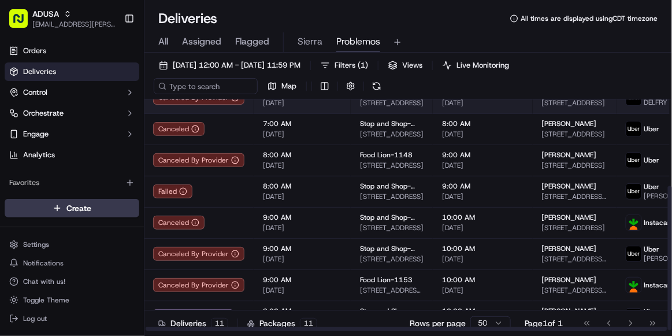
scroll to position [140, 1]
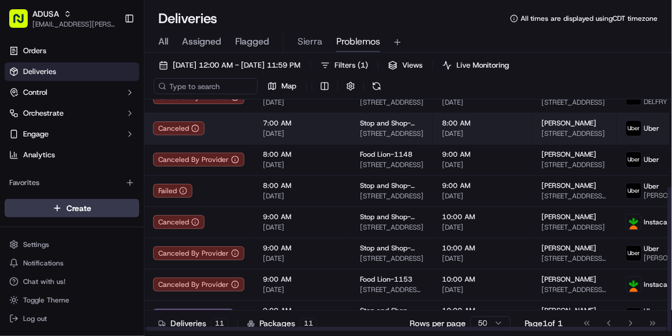
click at [523, 127] on td "8:00 AM [DATE]" at bounding box center [483, 128] width 100 height 31
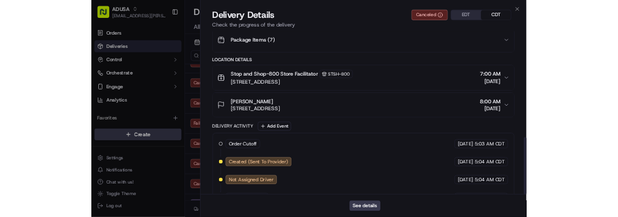
scroll to position [464, 0]
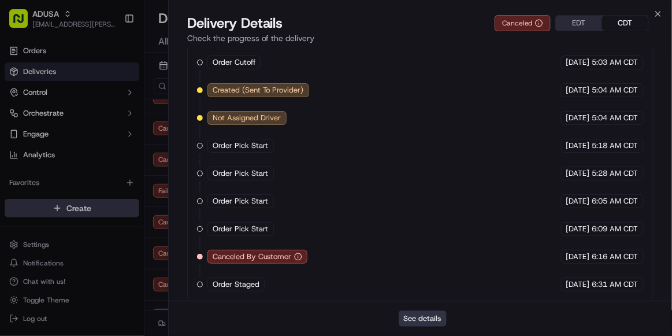
click at [425, 323] on button "See details" at bounding box center [423, 318] width 48 height 16
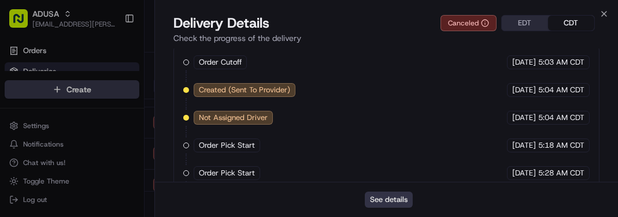
scroll to position [0, 0]
click at [552, 202] on div "See details" at bounding box center [386, 199] width 463 height 35
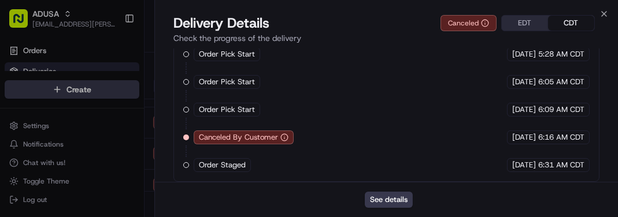
click at [599, 14] on div "Delivery Details Canceled EDT CDT" at bounding box center [386, 23] width 426 height 18
click at [604, 12] on icon "button" at bounding box center [603, 13] width 9 height 9
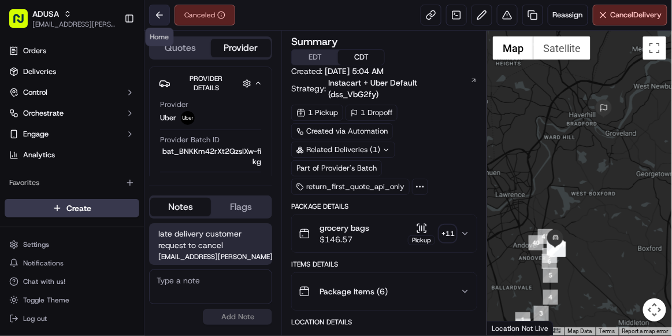
click at [158, 16] on button at bounding box center [159, 15] width 21 height 21
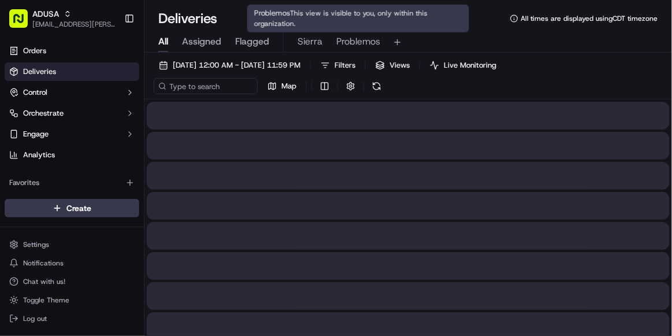
click at [353, 42] on span "Problemos" at bounding box center [358, 42] width 44 height 14
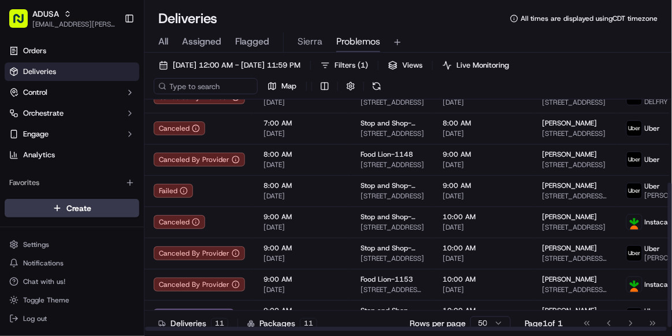
scroll to position [140, 0]
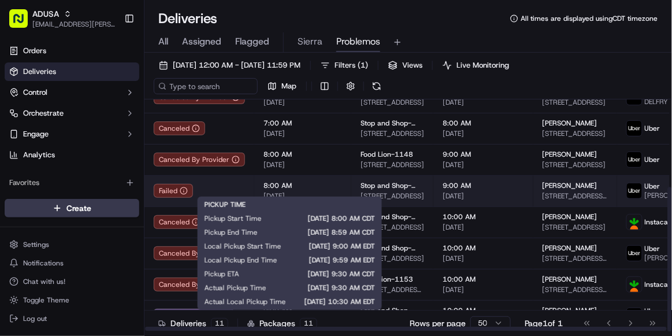
click at [329, 184] on div "8:00 AM [DATE]" at bounding box center [303, 191] width 79 height 20
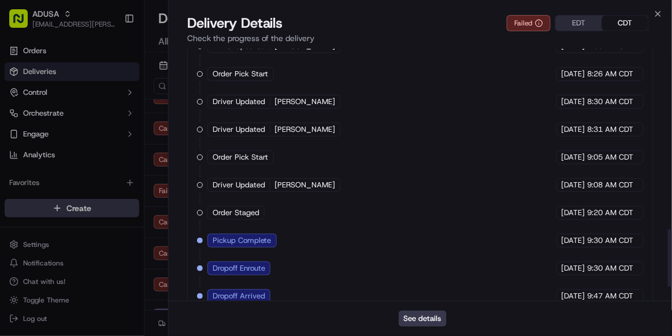
scroll to position [846, 0]
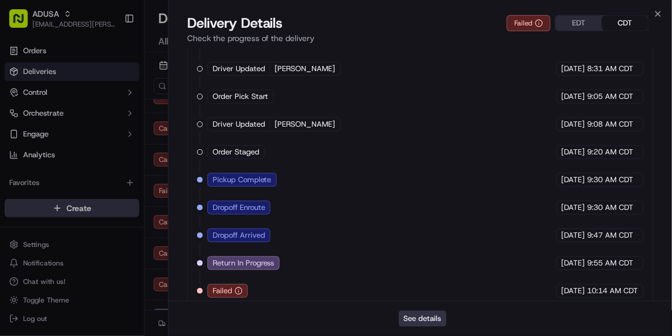
click at [428, 317] on button "See details" at bounding box center [423, 318] width 48 height 16
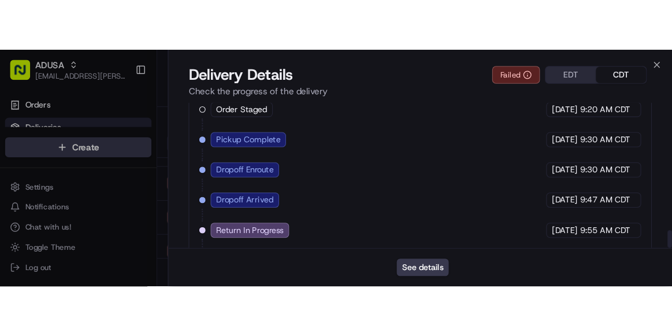
scroll to position [965, 0]
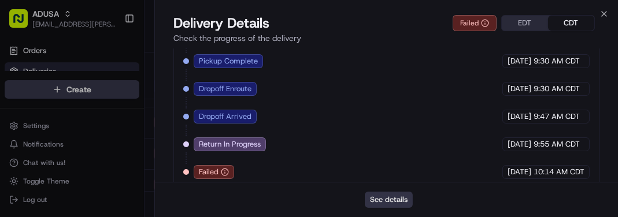
click at [388, 202] on button "See details" at bounding box center [389, 200] width 48 height 16
click at [382, 204] on button "See details" at bounding box center [389, 200] width 48 height 16
click at [606, 10] on icon "button" at bounding box center [603, 13] width 9 height 9
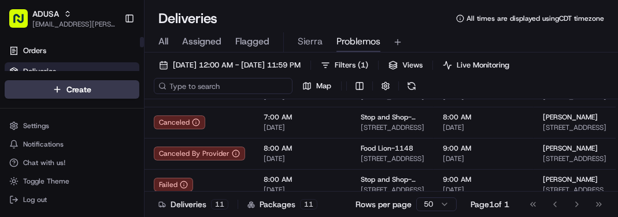
click at [195, 87] on input at bounding box center [223, 86] width 139 height 16
paste input "m714481638"
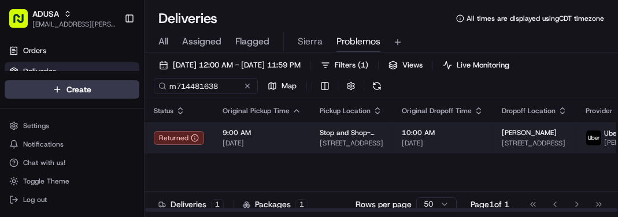
click at [264, 135] on span "9:00 AM" at bounding box center [262, 132] width 79 height 9
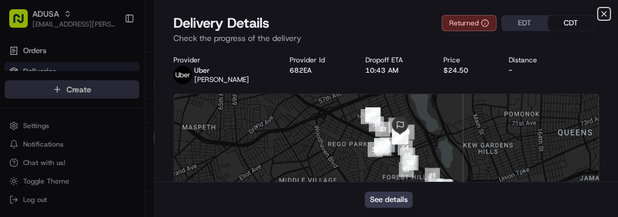
click at [602, 14] on icon "button" at bounding box center [603, 13] width 9 height 9
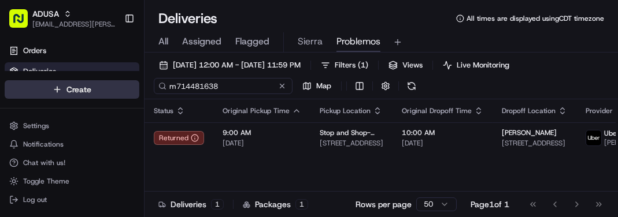
drag, startPoint x: 223, startPoint y: 87, endPoint x: 82, endPoint y: 83, distance: 141.1
click at [82, 83] on div "ADUSA sierra.centeno@adusa.com Toggle Sidebar Orders Deliveries Control Orchest…" at bounding box center [309, 108] width 618 height 217
paste input "524421"
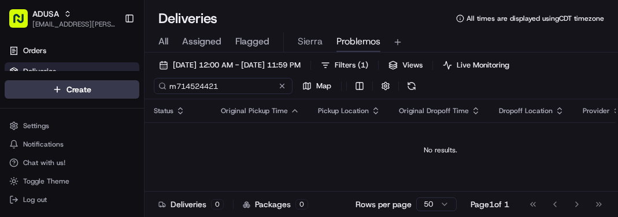
type input "m714524421"
click at [163, 40] on span "All" at bounding box center [163, 42] width 10 height 14
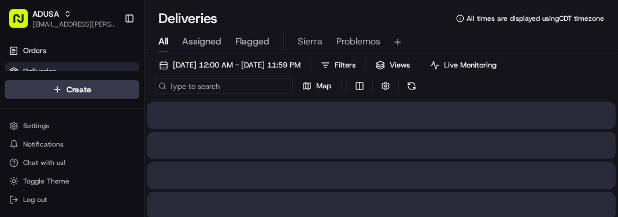
click at [205, 84] on input at bounding box center [223, 86] width 139 height 16
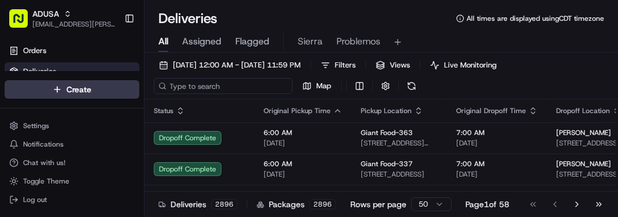
type input "v"
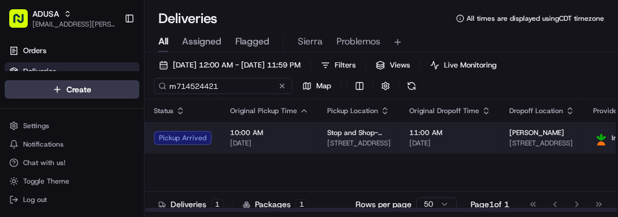
type input "m714524421"
click at [302, 140] on span "[DATE]" at bounding box center [269, 143] width 79 height 9
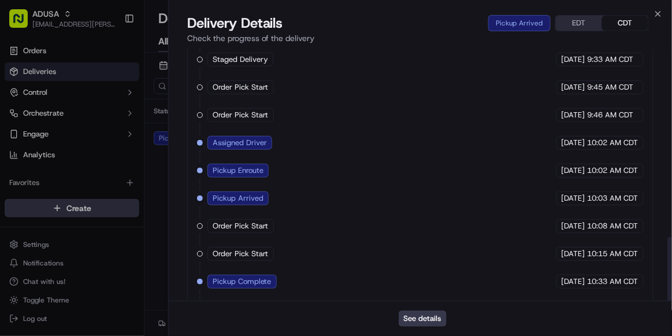
scroll to position [737, 0]
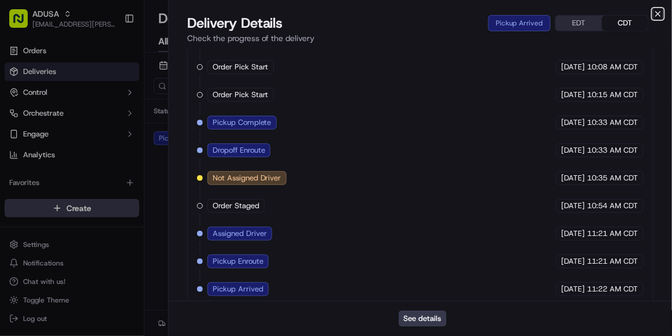
click at [658, 12] on icon "button" at bounding box center [658, 13] width 9 height 9
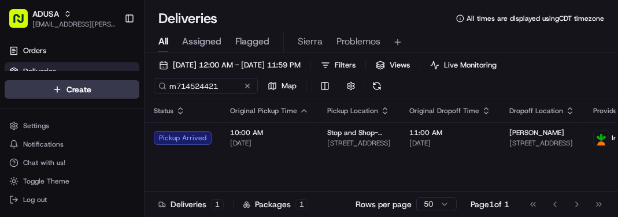
scroll to position [0, 0]
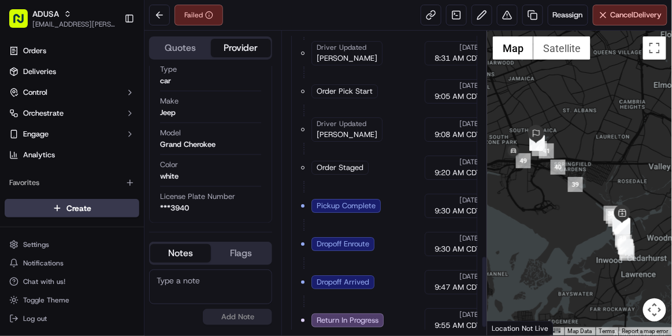
scroll to position [950, 0]
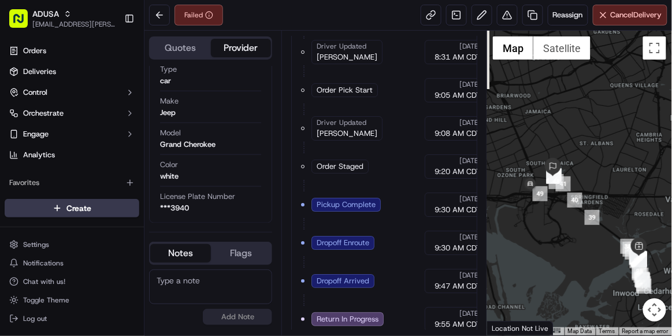
drag, startPoint x: 565, startPoint y: 131, endPoint x: 584, endPoint y: 167, distance: 40.3
click at [584, 167] on div at bounding box center [579, 183] width 185 height 305
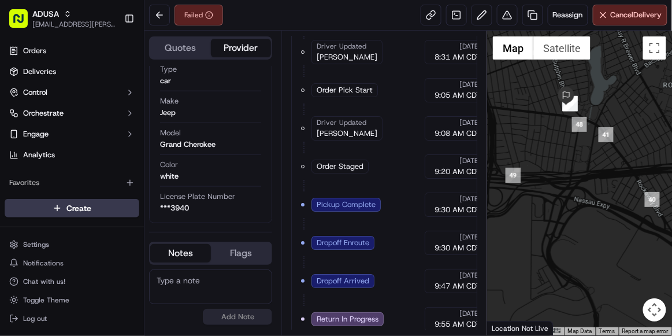
drag, startPoint x: 579, startPoint y: 126, endPoint x: 579, endPoint y: 161, distance: 34.7
click at [579, 161] on div at bounding box center [579, 183] width 185 height 305
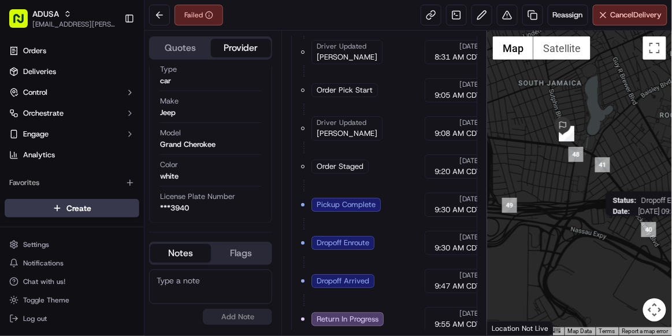
drag, startPoint x: 650, startPoint y: 198, endPoint x: 645, endPoint y: 225, distance: 27.6
click at [645, 225] on img "40" at bounding box center [649, 229] width 15 height 15
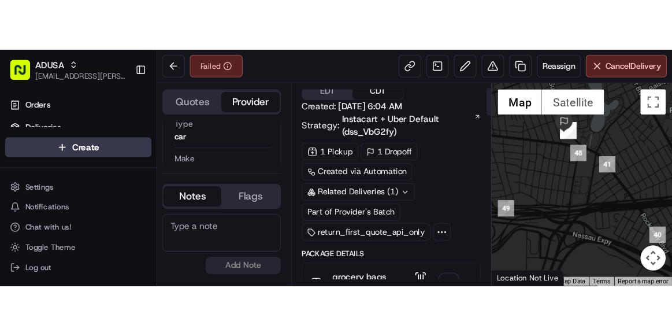
scroll to position [0, 0]
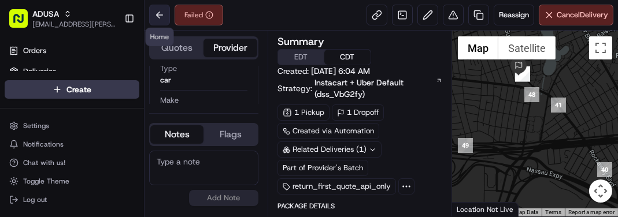
click at [158, 15] on button at bounding box center [159, 15] width 21 height 21
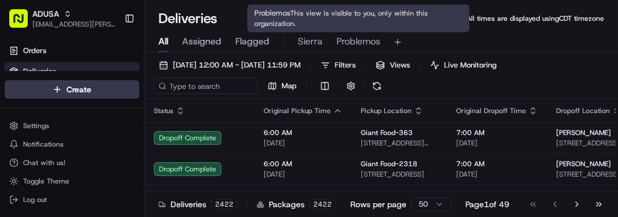
click at [354, 38] on span "Problemos" at bounding box center [358, 42] width 44 height 14
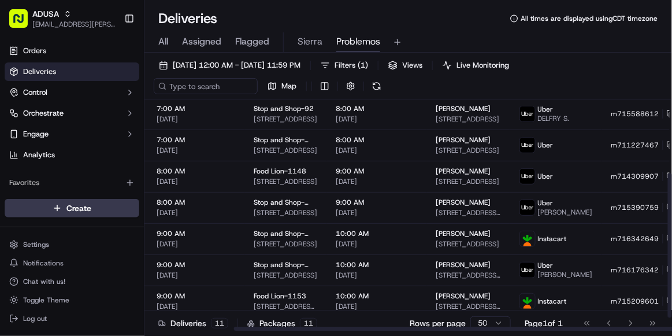
scroll to position [118, 114]
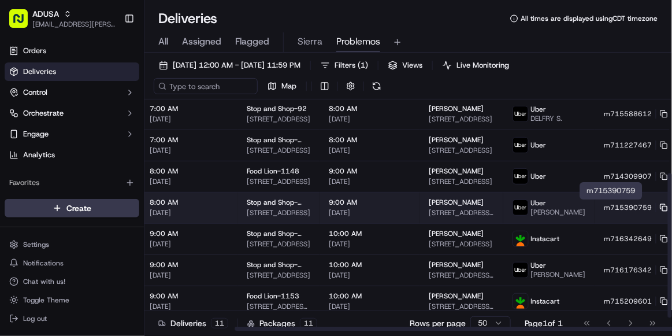
click at [663, 206] on rect at bounding box center [665, 208] width 5 height 5
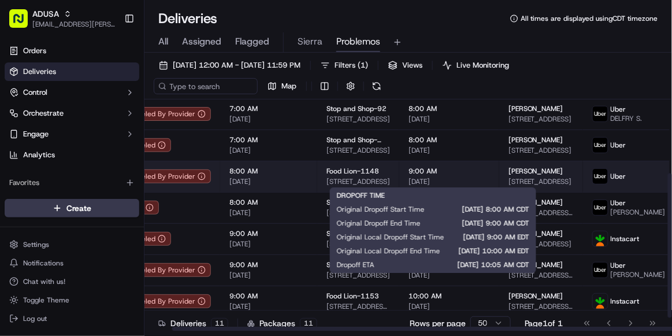
scroll to position [118, 33]
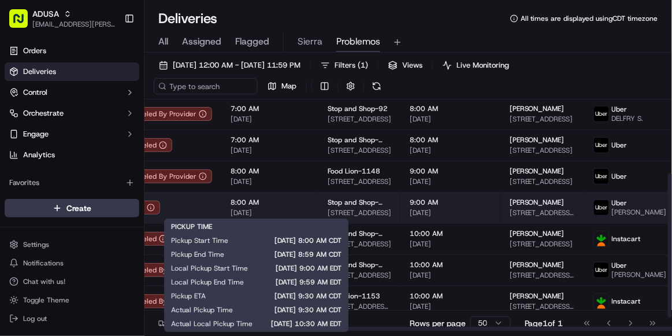
click at [290, 202] on span "8:00 AM" at bounding box center [270, 202] width 79 height 9
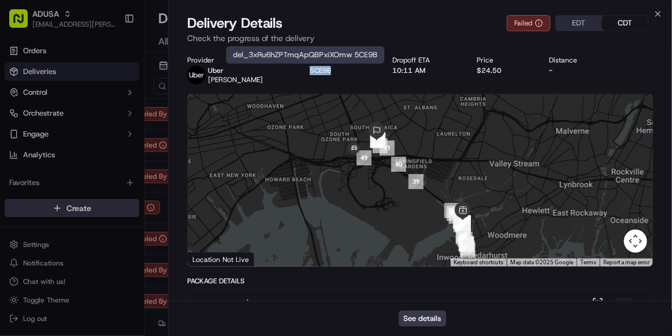
drag, startPoint x: 320, startPoint y: 71, endPoint x: 288, endPoint y: 69, distance: 31.3
click at [288, 69] on div "Provider Uber CARMEN E. Provider Id 5CE9B Dropoff ETA 10:11 AM Price $24.50 Dis…" at bounding box center [420, 69] width 466 height 29
copy button "5CE9B"
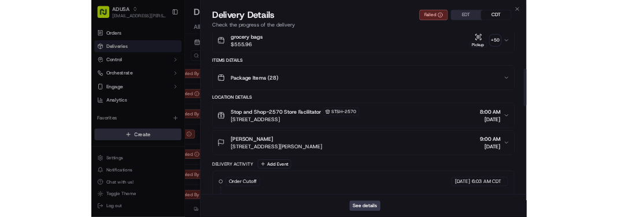
scroll to position [251, 0]
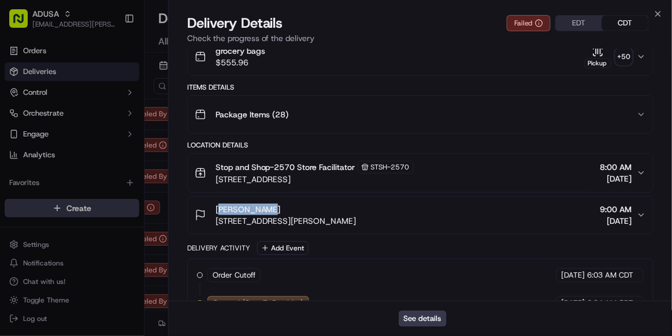
drag, startPoint x: 262, startPoint y: 205, endPoint x: 215, endPoint y: 208, distance: 47.5
click at [216, 208] on div "[PERSON_NAME]" at bounding box center [286, 209] width 141 height 12
copy span "[PERSON_NAME]"
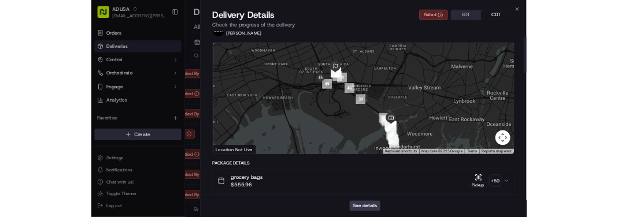
scroll to position [0, 0]
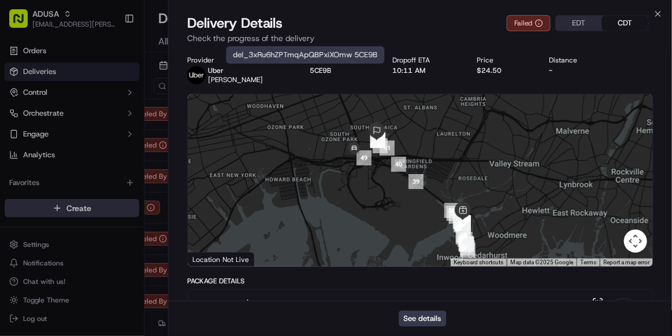
click at [310, 73] on button "5CE9B" at bounding box center [320, 70] width 21 height 9
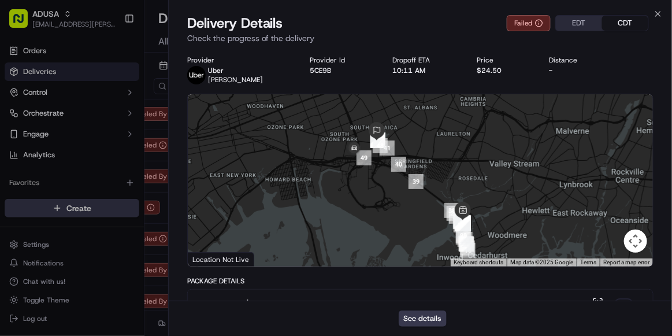
click at [310, 73] on button "5CE9B" at bounding box center [320, 70] width 21 height 9
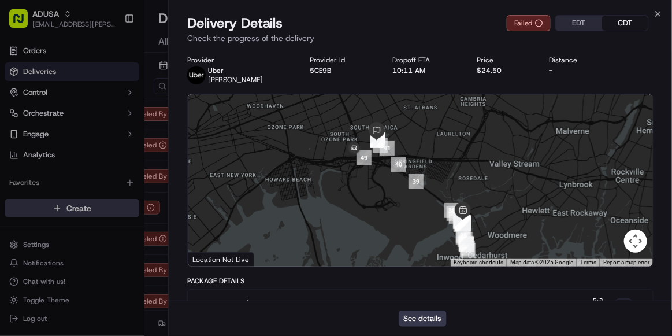
click at [310, 73] on button "5CE9B" at bounding box center [320, 70] width 21 height 9
drag, startPoint x: 323, startPoint y: 71, endPoint x: 292, endPoint y: 69, distance: 30.7
click at [292, 69] on div "Provider Uber CARMEN E. Provider Id 5CE9B Dropoff ETA 10:11 AM Price $24.50 Dis…" at bounding box center [420, 69] width 466 height 29
copy button "5CE9B"
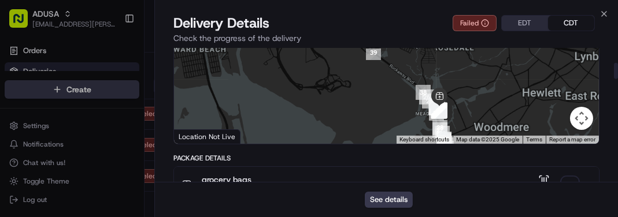
scroll to position [117, 0]
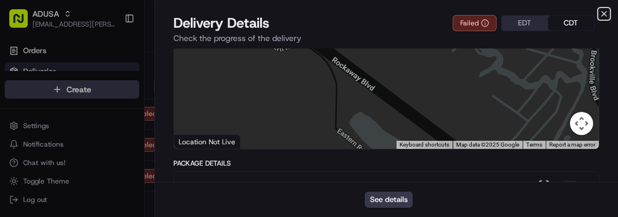
click at [605, 13] on icon "button" at bounding box center [604, 14] width 5 height 5
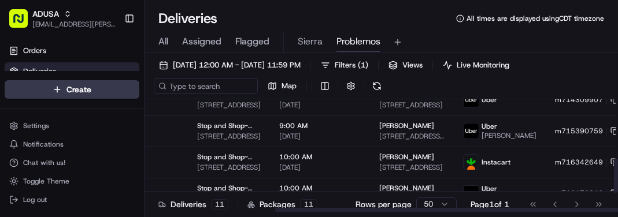
scroll to position [194, 194]
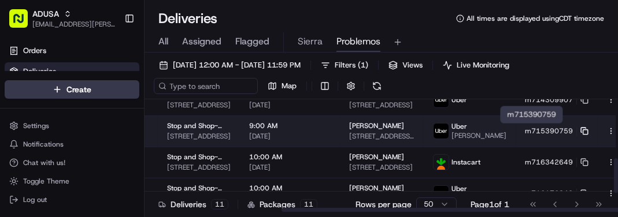
click at [583, 130] on rect at bounding box center [585, 132] width 5 height 5
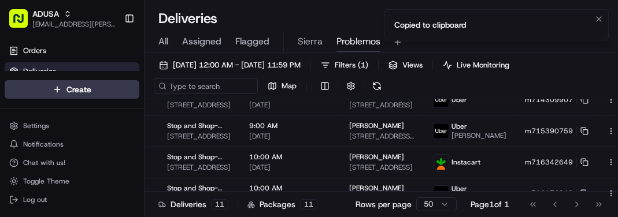
click at [572, 39] on li "Copied to clipboard" at bounding box center [496, 24] width 224 height 31
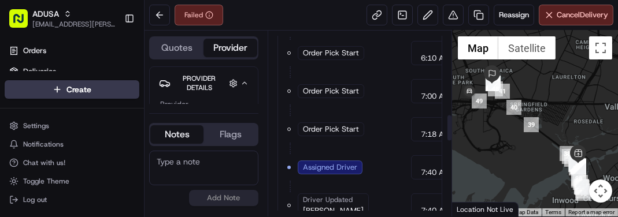
scroll to position [580, 0]
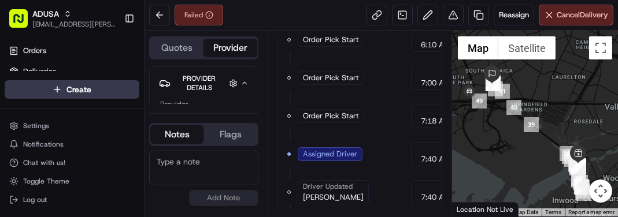
click at [584, 98] on div at bounding box center [535, 124] width 166 height 186
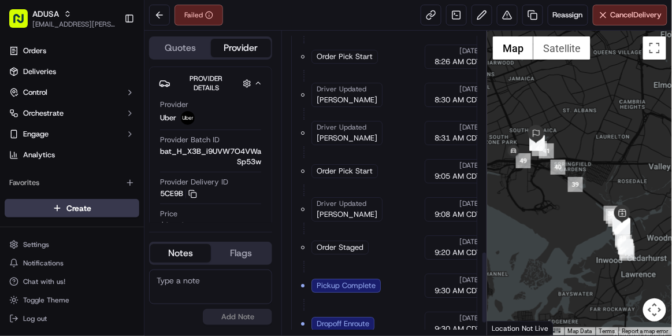
scroll to position [939, 0]
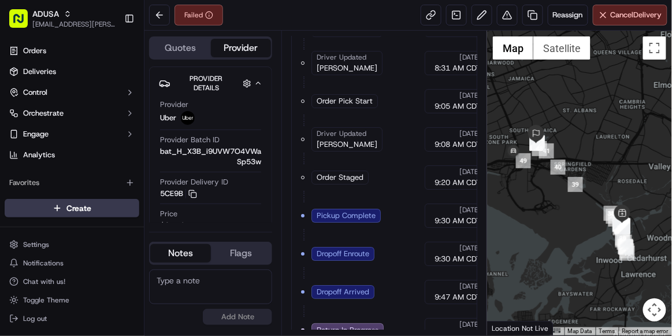
click at [220, 217] on textarea at bounding box center [210, 286] width 123 height 35
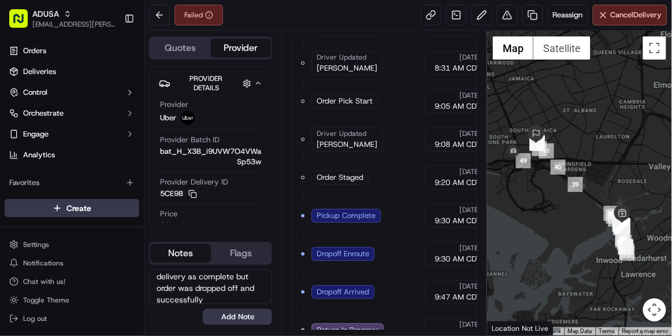
scroll to position [39, 0]
type textarea "per uber driver having issue with app and unable to mark delivery as complete b…"
click at [245, 217] on button "Add Note" at bounding box center [237, 317] width 69 height 16
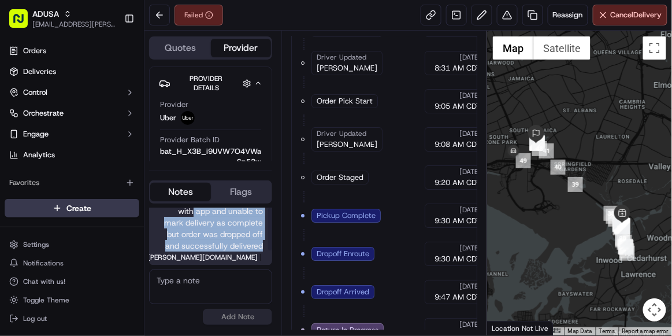
scroll to position [0, 0]
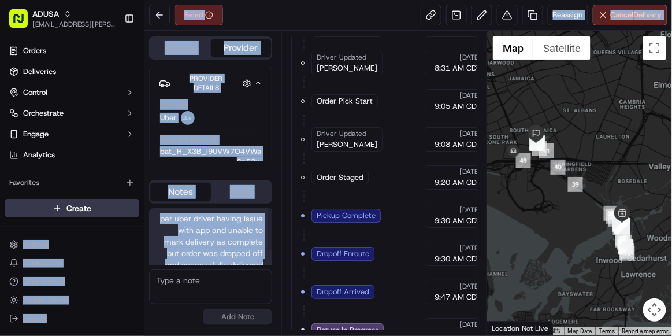
drag, startPoint x: 262, startPoint y: 245, endPoint x: 142, endPoint y: 213, distance: 124.8
click at [142, 213] on div "ADUSA sierra.centeno@adusa.com Toggle Sidebar Orders Deliveries Control Orchest…" at bounding box center [336, 168] width 672 height 336
click at [240, 217] on span "per uber driver having issue with app and unable to mark delivery as complete b…" at bounding box center [210, 242] width 105 height 58
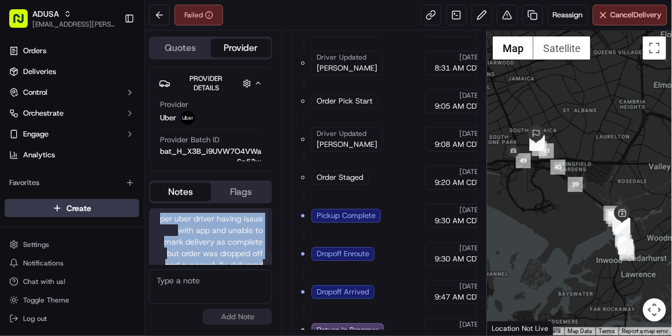
drag, startPoint x: 265, startPoint y: 246, endPoint x: 158, endPoint y: 216, distance: 111.1
click at [158, 216] on div "per uber driver having issue with app and unable to mark delivery as complete b…" at bounding box center [210, 246] width 123 height 76
copy span "per uber driver having issue with app and unable to mark delivery as complete b…"
click at [157, 14] on button at bounding box center [159, 15] width 21 height 21
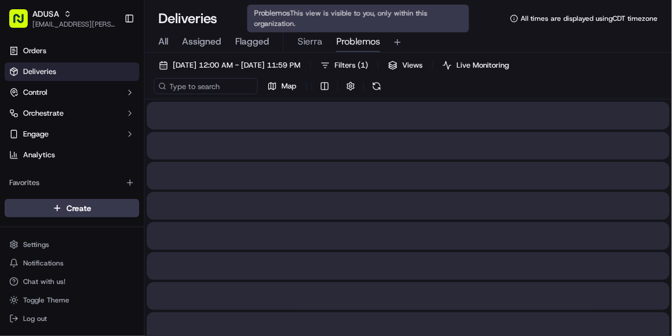
click at [364, 41] on span "Problemos" at bounding box center [358, 42] width 44 height 14
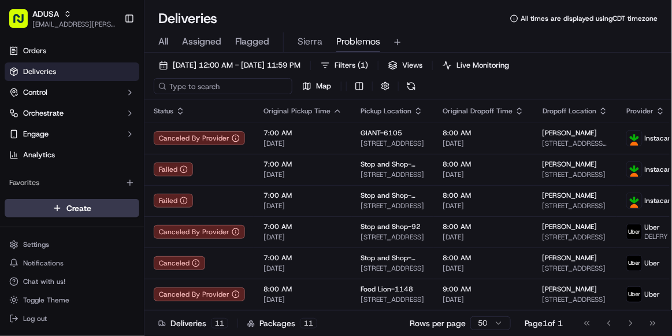
click at [201, 85] on input at bounding box center [223, 86] width 139 height 16
paste input "m712775907"
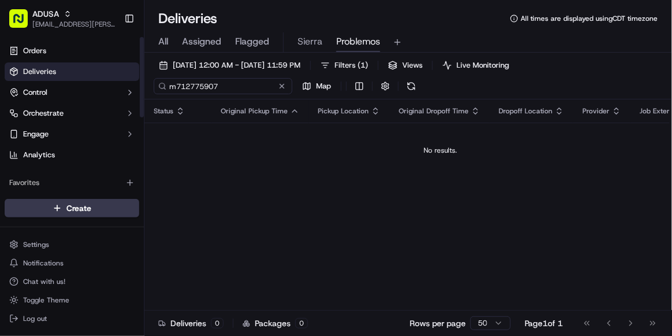
type input "m712775907"
click at [158, 42] on span "All" at bounding box center [163, 42] width 10 height 14
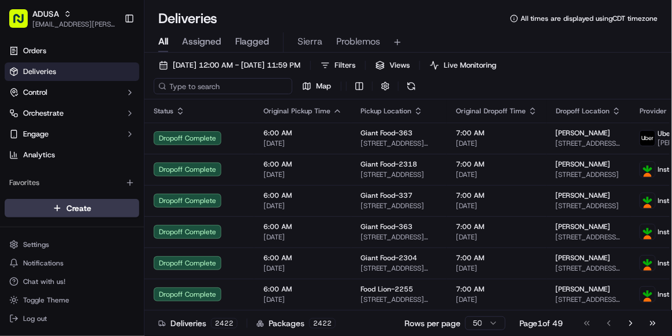
click at [199, 84] on input at bounding box center [223, 86] width 139 height 16
paste input "m712775907"
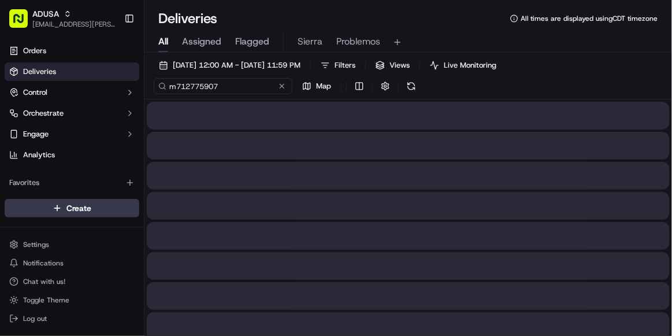
type input "m712775907"
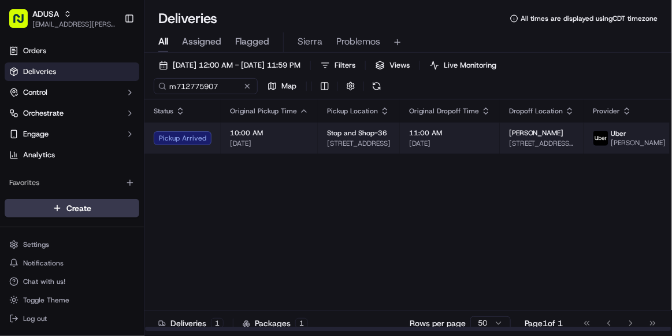
click at [299, 147] on span "[DATE]" at bounding box center [269, 143] width 79 height 9
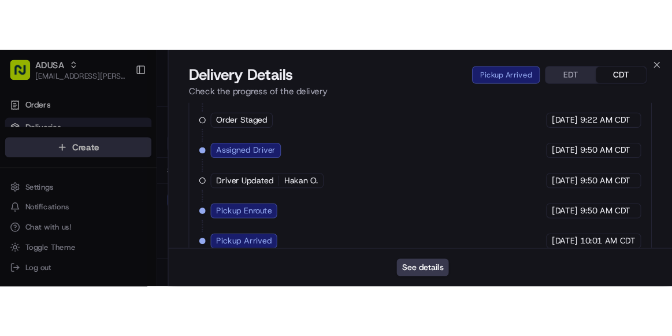
scroll to position [719, 0]
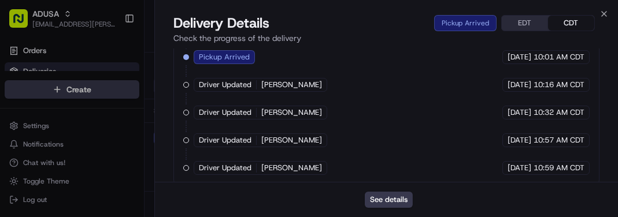
click at [389, 208] on div "See details" at bounding box center [386, 199] width 463 height 35
click at [388, 201] on button "See details" at bounding box center [389, 200] width 48 height 16
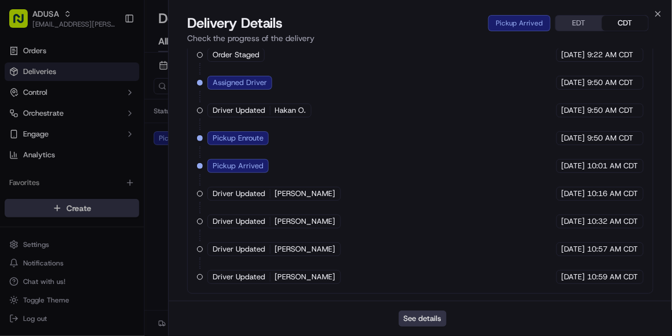
scroll to position [601, 0]
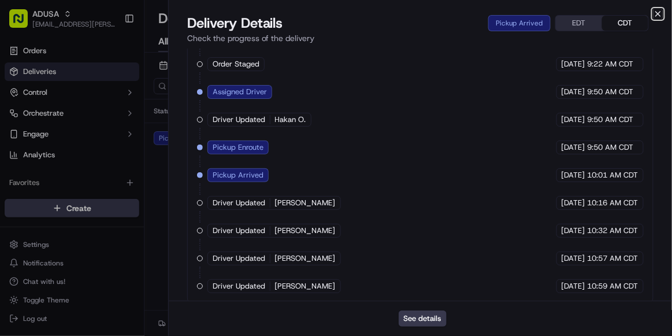
click at [617, 12] on icon "button" at bounding box center [658, 13] width 9 height 9
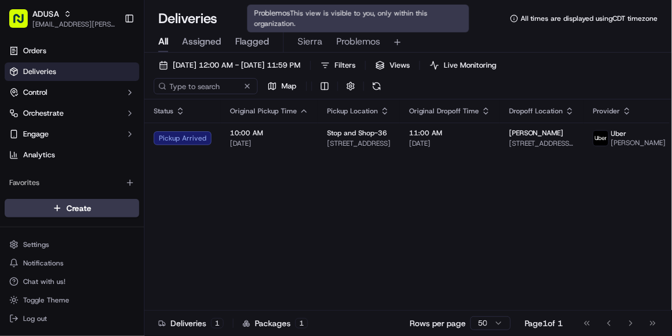
click at [361, 42] on span "Problemos" at bounding box center [358, 42] width 44 height 14
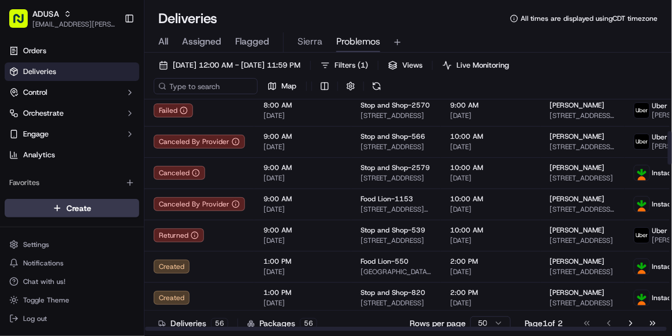
scroll to position [217, 0]
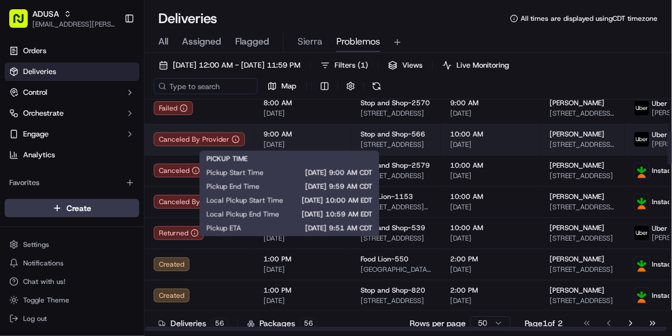
click at [319, 140] on span "[DATE]" at bounding box center [303, 144] width 79 height 9
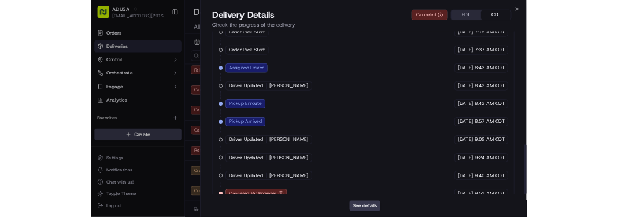
scroll to position [571, 0]
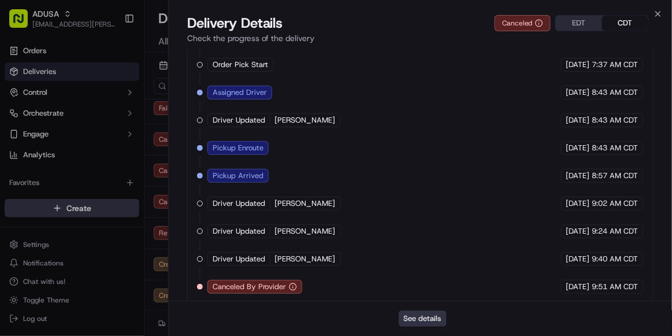
click at [420, 217] on button "See details" at bounding box center [423, 318] width 48 height 16
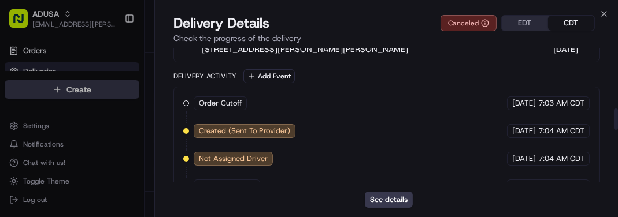
scroll to position [371, 0]
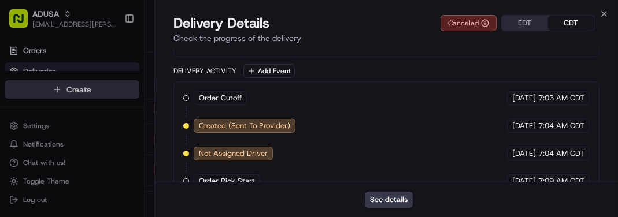
click at [584, 73] on div "Delivery Activity Add Event" at bounding box center [386, 71] width 426 height 14
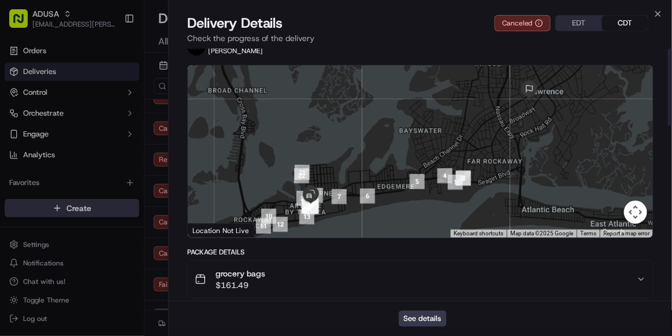
scroll to position [0, 0]
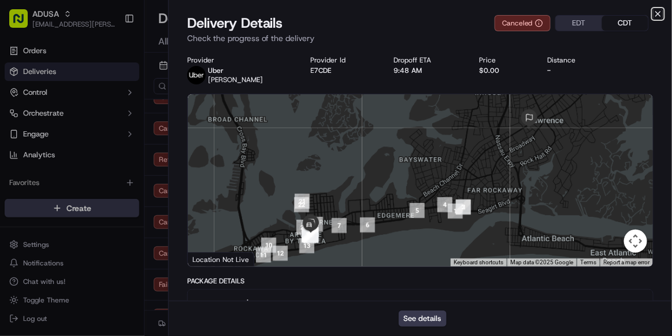
click at [617, 13] on icon "button" at bounding box center [658, 13] width 9 height 9
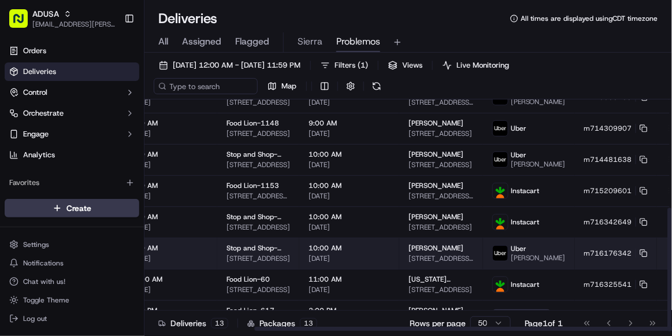
scroll to position [203, 139]
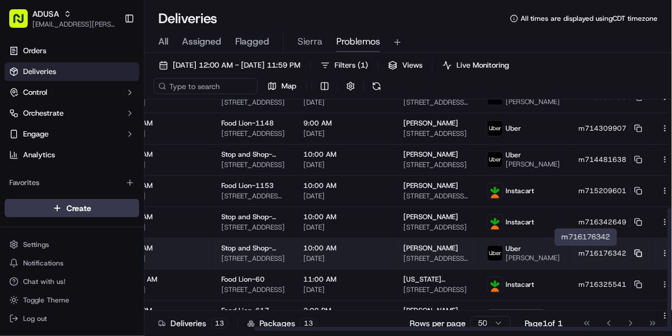
click at [617, 217] on rect at bounding box center [640, 254] width 5 height 5
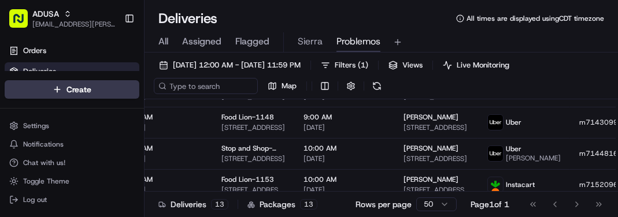
scroll to position [0, 0]
click at [575, 69] on div "09/18/2025 12:00 AM - 09/18/2025 11:59 PM Filters ( 1 ) Views Live Monitoring M…" at bounding box center [381, 78] width 473 height 42
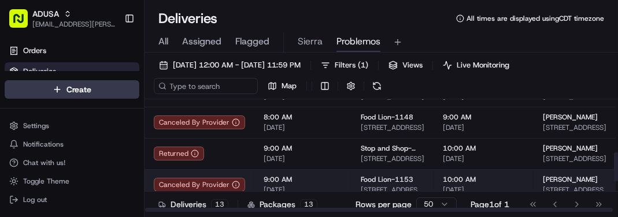
click at [593, 176] on td "Gemma Schwab 30069 Mt Vernon Rd, Princess Anne, MD 21853, US" at bounding box center [576, 184] width 84 height 31
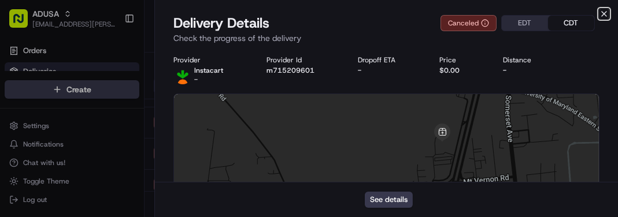
click at [605, 14] on icon "button" at bounding box center [603, 13] width 9 height 9
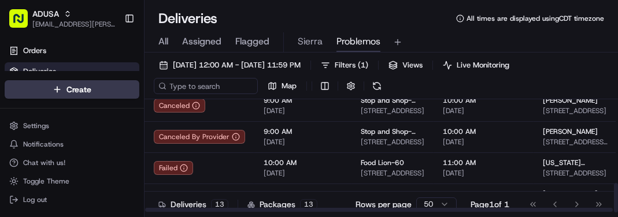
scroll to position [321, 0]
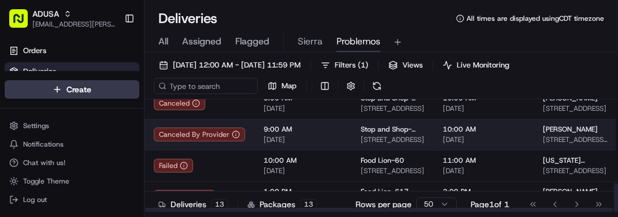
click at [337, 132] on span "9:00 AM" at bounding box center [303, 129] width 79 height 9
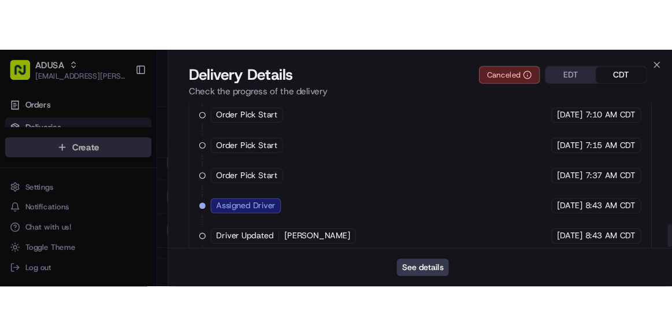
scroll to position [689, 0]
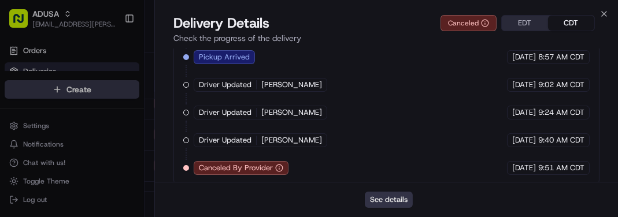
click at [383, 202] on button "See details" at bounding box center [389, 200] width 48 height 16
click at [606, 13] on icon "button" at bounding box center [603, 13] width 9 height 9
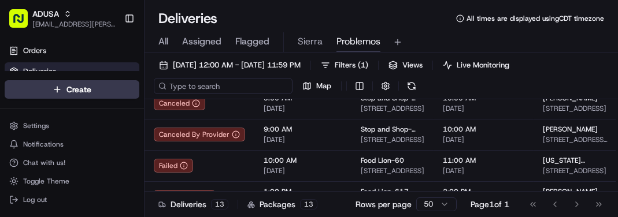
click at [216, 85] on input at bounding box center [223, 86] width 139 height 16
click at [166, 39] on span "All" at bounding box center [163, 42] width 10 height 14
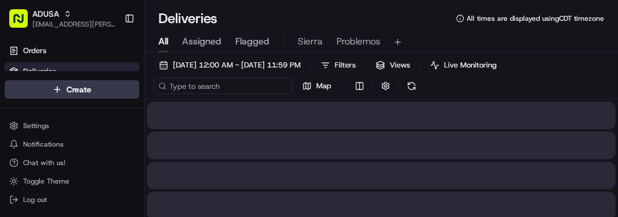
click at [193, 87] on input at bounding box center [223, 86] width 139 height 16
paste input "m713287603"
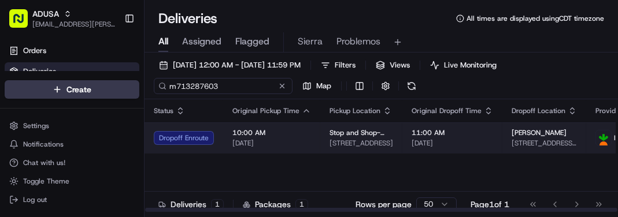
type input "m713287603"
click at [304, 139] on span "[DATE]" at bounding box center [271, 143] width 79 height 9
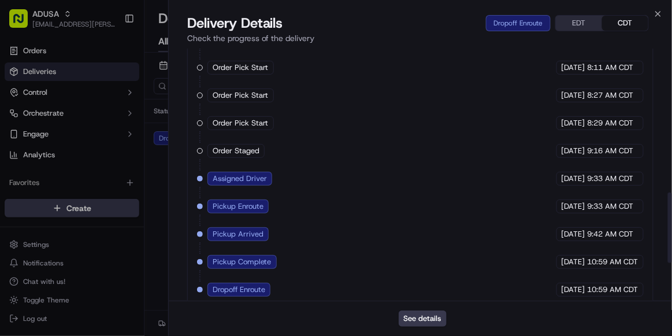
scroll to position [655, 0]
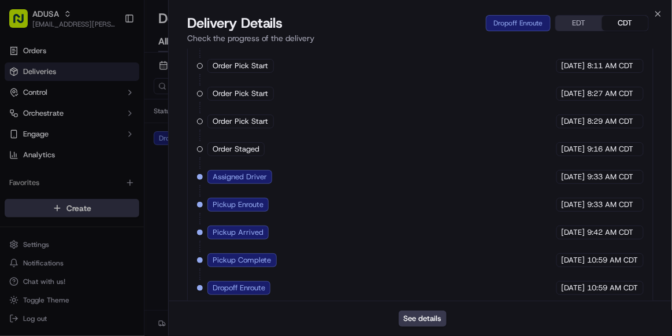
click at [454, 217] on div "Order Cutoff Stop and Shop 09/18/2025 8:03 AM CDT Created (Sent To Provider) In…" at bounding box center [420, 80] width 447 height 430
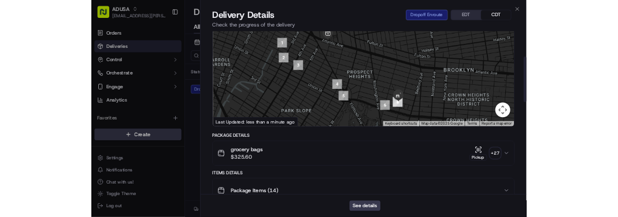
scroll to position [0, 0]
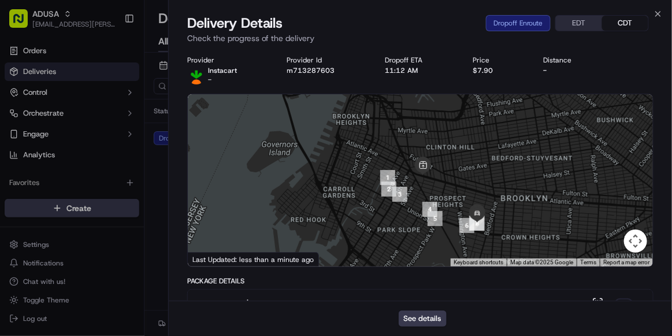
click at [555, 213] on div at bounding box center [420, 180] width 465 height 172
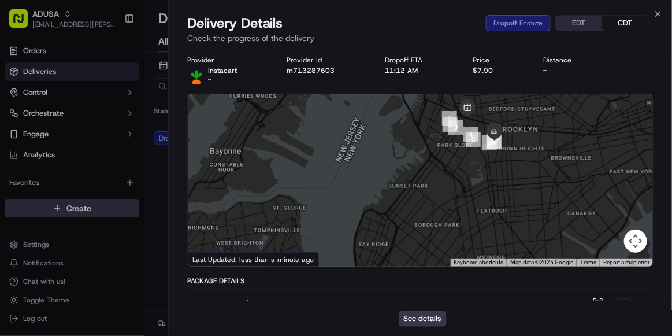
drag, startPoint x: 555, startPoint y: 213, endPoint x: 532, endPoint y: 134, distance: 82.5
click at [532, 134] on div at bounding box center [420, 180] width 465 height 172
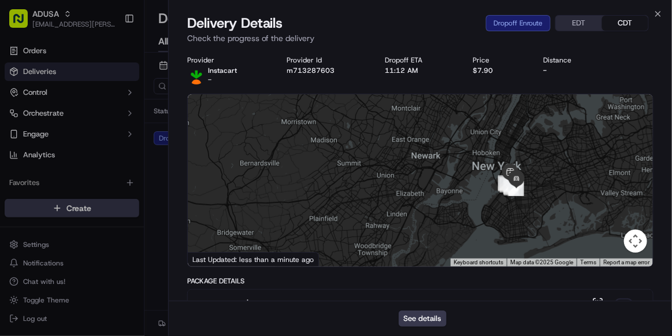
drag, startPoint x: 547, startPoint y: 134, endPoint x: 541, endPoint y: 190, distance: 56.4
click at [541, 190] on div at bounding box center [420, 180] width 465 height 172
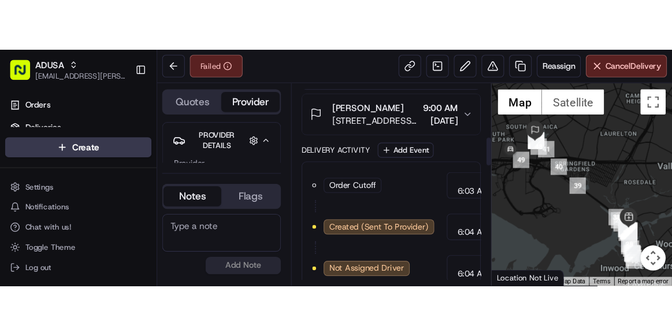
scroll to position [349, 0]
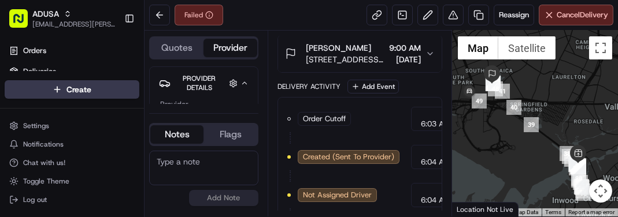
click at [590, 80] on div at bounding box center [535, 124] width 166 height 186
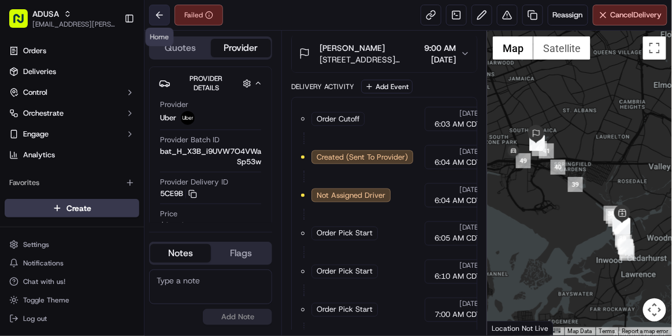
click at [164, 19] on button at bounding box center [159, 15] width 21 height 21
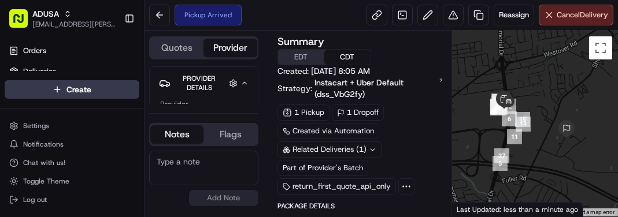
click at [220, 161] on textarea at bounding box center [203, 168] width 109 height 35
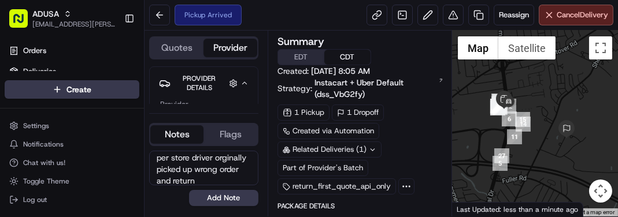
scroll to position [16, 0]
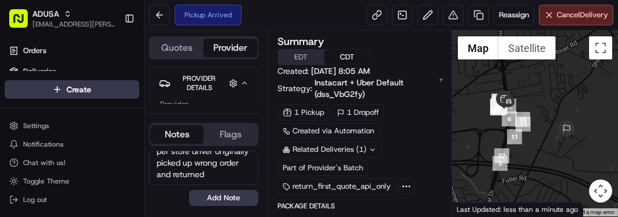
click at [192, 183] on textarea "per store driver originally picked up wrong order and returned" at bounding box center [203, 168] width 109 height 35
type textarea "per store driver originally picked up wrong order and returned it to store. Sto…"
click at [215, 201] on button "Add Note" at bounding box center [223, 198] width 69 height 16
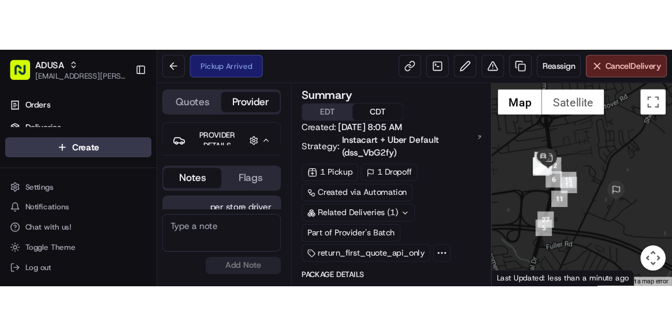
scroll to position [145, 0]
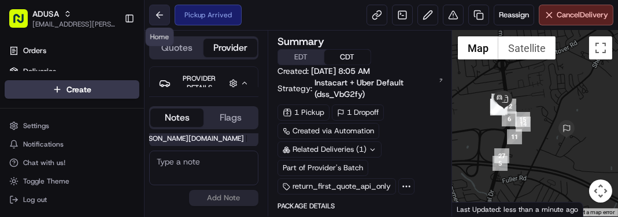
click at [162, 11] on button at bounding box center [159, 15] width 21 height 21
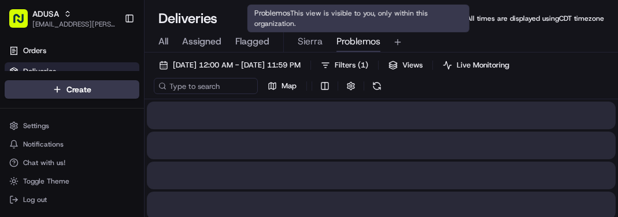
click at [357, 40] on span "Problemos" at bounding box center [358, 42] width 44 height 14
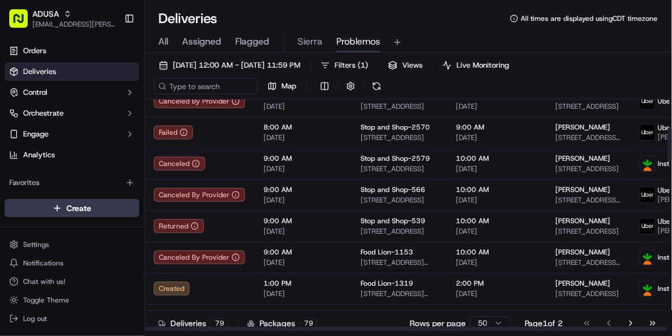
scroll to position [195, 0]
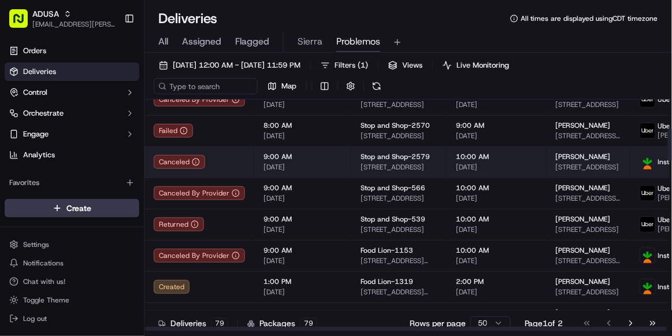
click at [331, 158] on span "9:00 AM" at bounding box center [303, 156] width 79 height 9
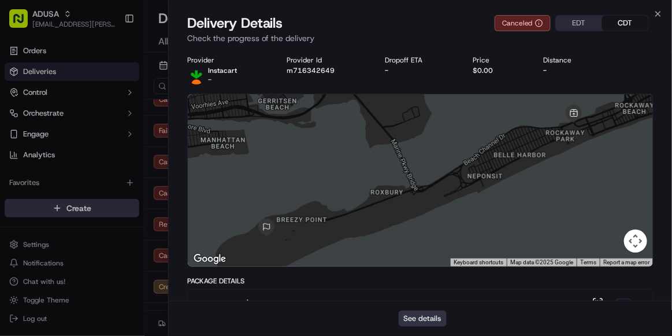
click at [421, 217] on button "See details" at bounding box center [423, 318] width 48 height 16
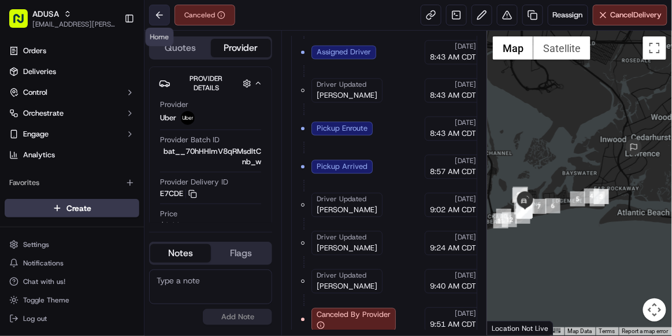
click at [164, 15] on button at bounding box center [159, 15] width 21 height 21
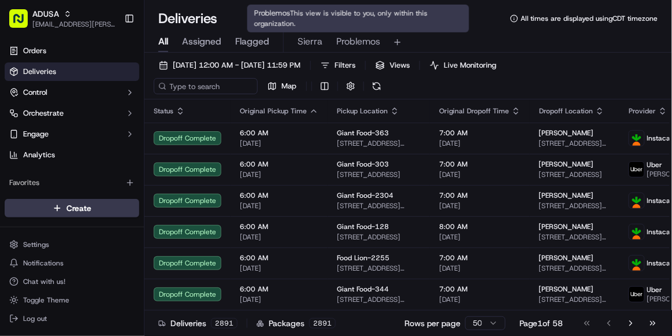
click at [350, 42] on span "Problemos" at bounding box center [358, 42] width 44 height 14
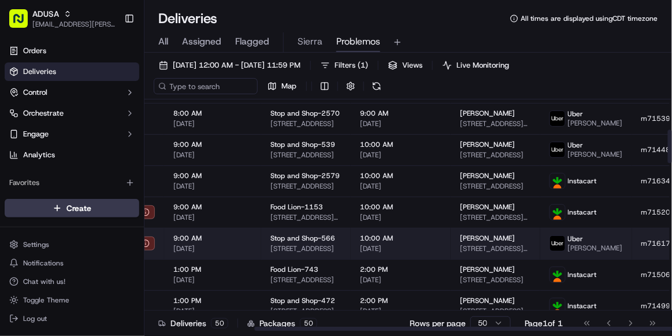
scroll to position [207, 139]
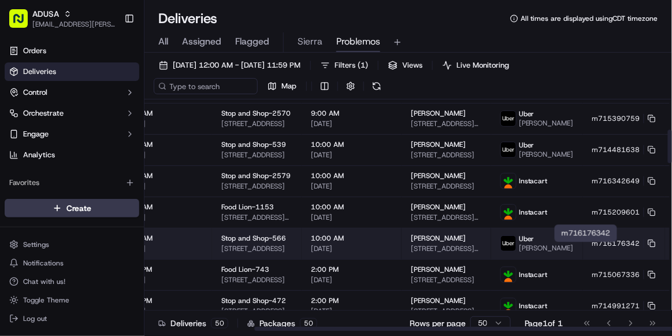
click at [613, 254] on td "m716176342" at bounding box center [624, 243] width 82 height 31
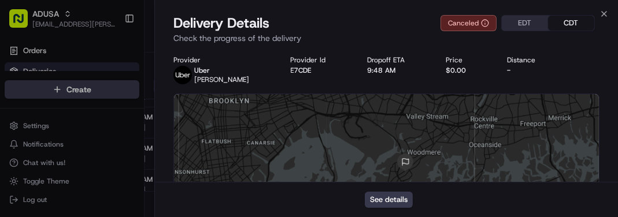
scroll to position [0, 0]
click at [582, 79] on div "Provider [PERSON_NAME] Provider Id E7CDE Dropoff ETA 9:48 AM Price $0.00 Distan…" at bounding box center [386, 69] width 426 height 29
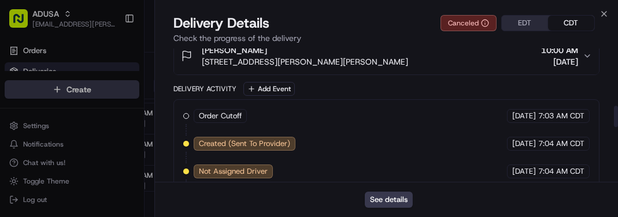
scroll to position [354, 0]
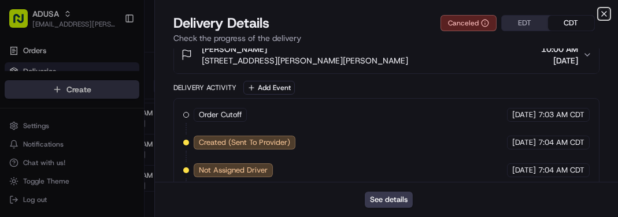
click at [603, 16] on icon "button" at bounding box center [603, 13] width 9 height 9
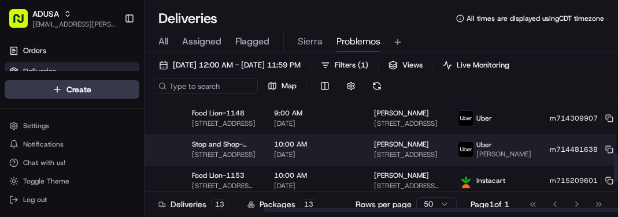
scroll to position [207, 194]
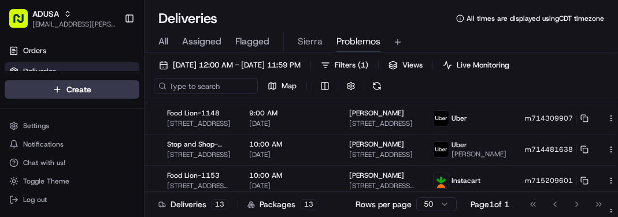
click at [590, 79] on div "[DATE] 12:00 AM - [DATE] 11:59 PM Filters ( 1 ) Views Live Monitoring Map" at bounding box center [381, 78] width 473 height 42
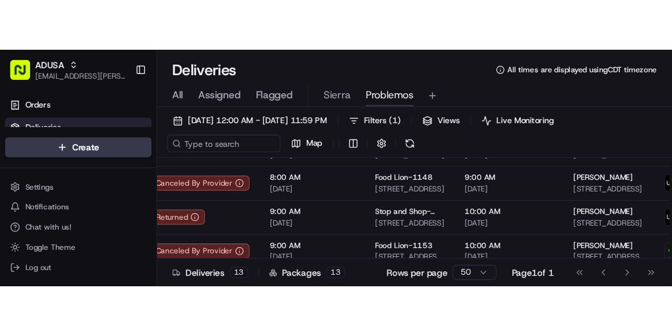
scroll to position [0, 0]
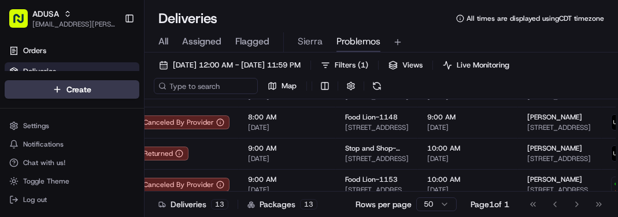
click at [592, 46] on div "All Assigned Flagged Sierra Problemos" at bounding box center [381, 42] width 473 height 20
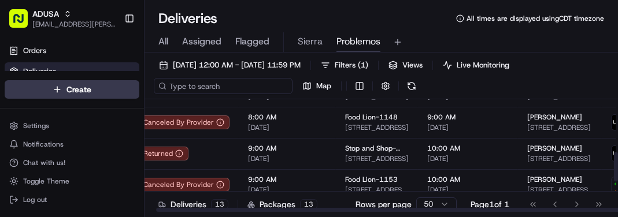
click at [186, 88] on input at bounding box center [223, 86] width 139 height 16
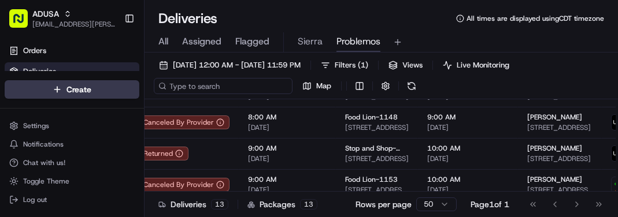
paste input "m712775907"
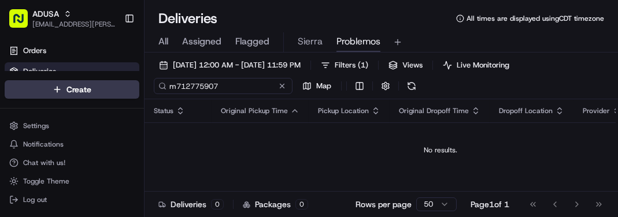
type input "m712775907"
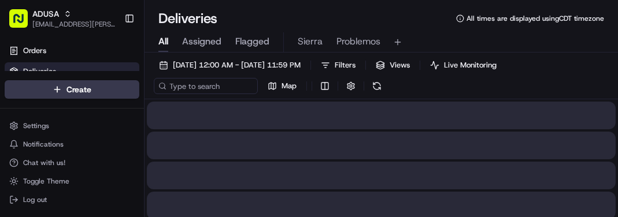
click at [163, 39] on span "All" at bounding box center [163, 42] width 10 height 14
click at [191, 90] on input at bounding box center [223, 86] width 139 height 16
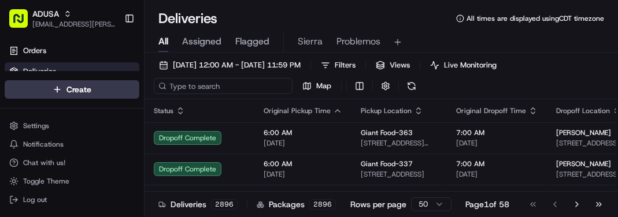
paste input "m712775907"
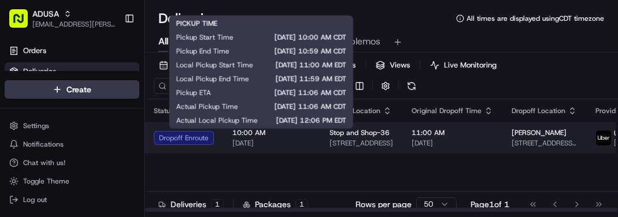
type input "m712775907"
click at [294, 140] on div "10:00 AM 09/18/2025" at bounding box center [271, 138] width 79 height 20
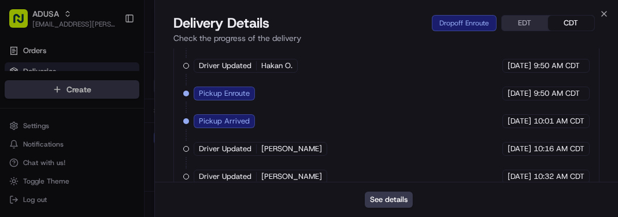
click at [549, 42] on p "Check the progress of the delivery" at bounding box center [386, 38] width 426 height 12
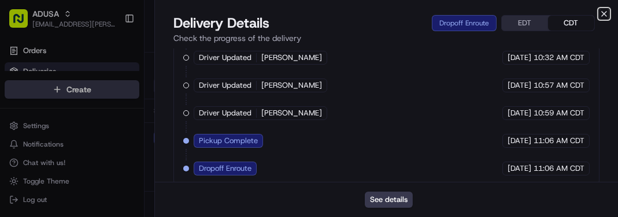
click at [605, 13] on icon "button" at bounding box center [604, 14] width 5 height 5
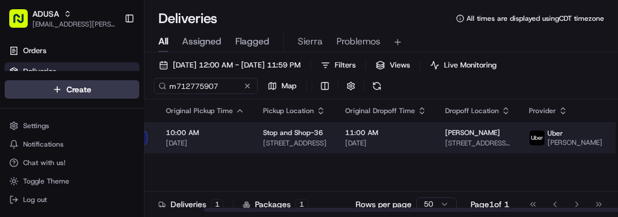
scroll to position [0, 0]
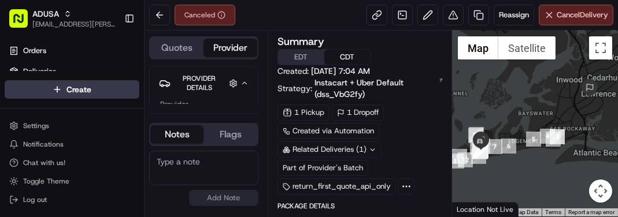
click at [193, 168] on textarea at bounding box center [203, 168] width 109 height 35
paste textarea "m716176342"
click at [575, 173] on div at bounding box center [535, 124] width 166 height 186
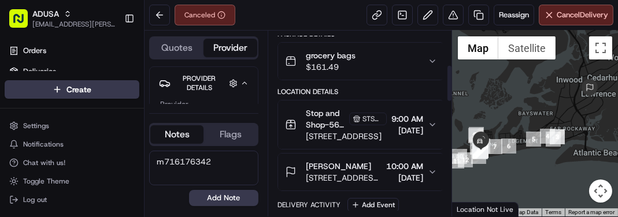
scroll to position [173, 0]
drag, startPoint x: 234, startPoint y: 160, endPoint x: 50, endPoint y: 172, distance: 183.7
click at [50, 172] on div "ADUSA [EMAIL_ADDRESS][PERSON_NAME][DOMAIN_NAME] Toggle Sidebar Orders Deliverie…" at bounding box center [309, 108] width 618 height 217
paste textarea "order cancelled by store/unable to be fulfilled sending to CC leader for follow…"
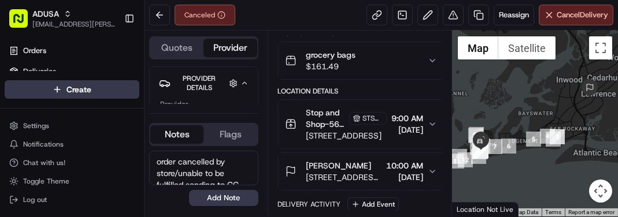
scroll to position [39, 0]
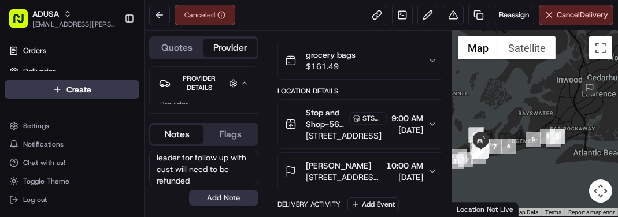
type textarea "order cancelled by store/unable to be fulfilled sending to CC leader for follow…"
click at [212, 202] on button "Add Note" at bounding box center [223, 198] width 69 height 16
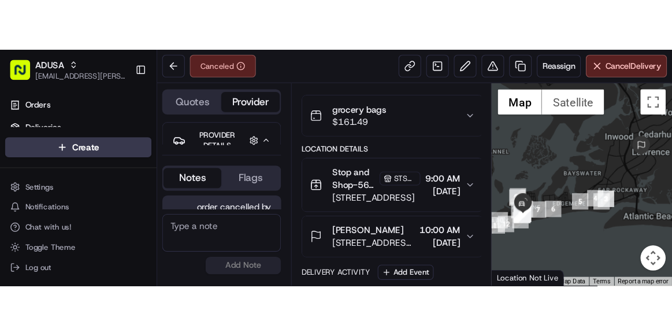
scroll to position [75, 0]
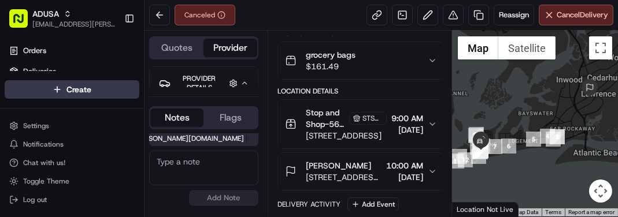
click at [198, 154] on textarea at bounding box center [203, 168] width 109 height 35
click at [164, 14] on button at bounding box center [159, 15] width 21 height 21
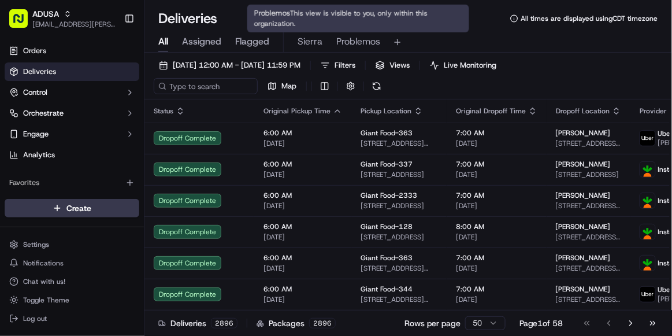
click at [355, 46] on span "Problemos" at bounding box center [358, 42] width 44 height 14
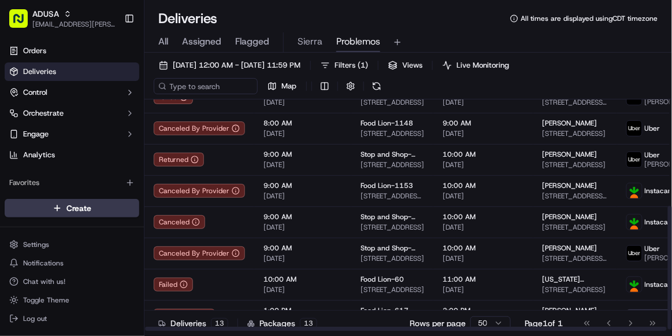
scroll to position [203, 0]
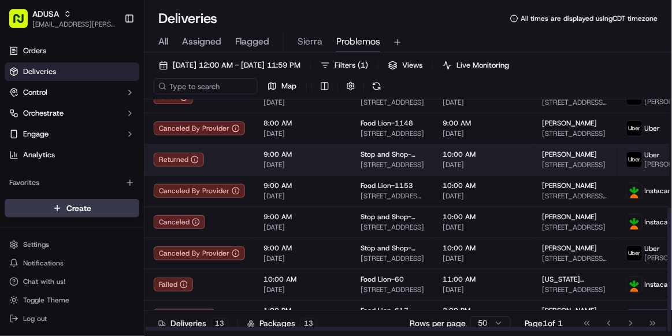
click at [338, 161] on td "9:00 AM [DATE]" at bounding box center [302, 159] width 97 height 31
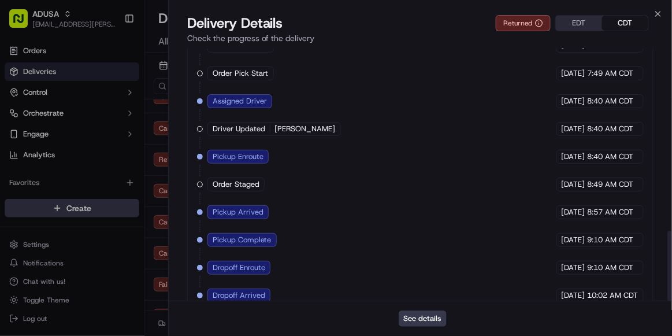
scroll to position [655, 0]
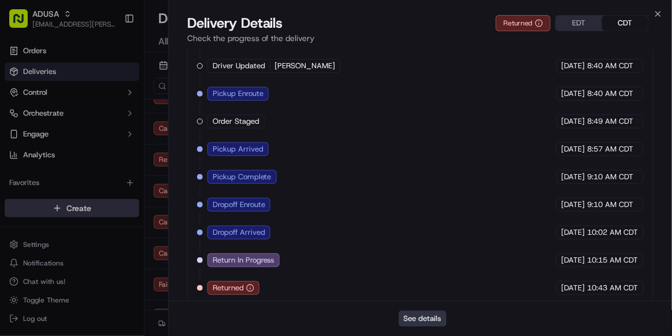
click at [420, 217] on button "See details" at bounding box center [423, 318] width 48 height 16
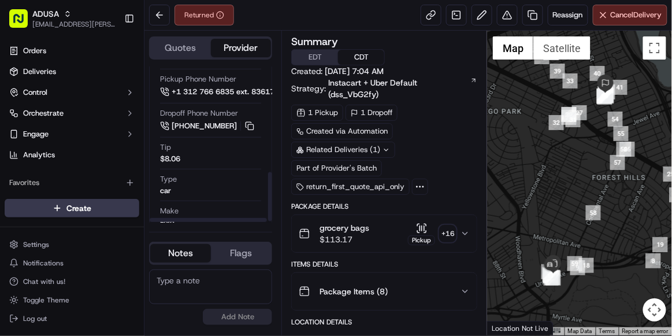
scroll to position [342, 0]
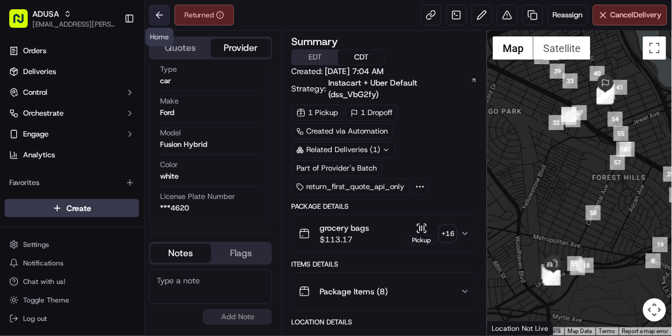
click at [158, 17] on button at bounding box center [159, 15] width 21 height 21
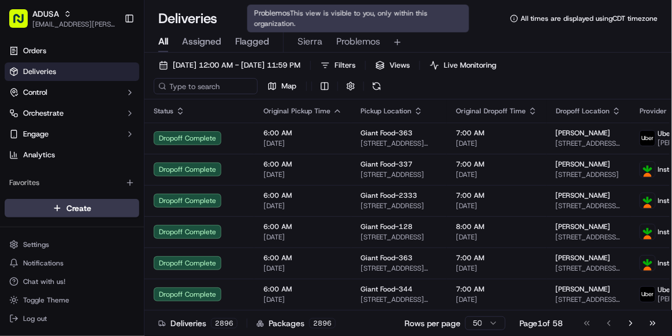
click at [356, 48] on span "Problemos" at bounding box center [358, 42] width 44 height 14
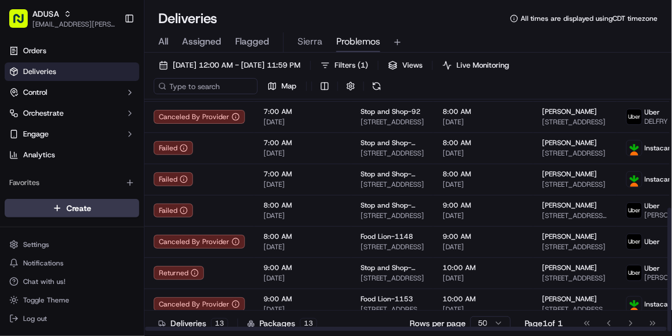
scroll to position [203, 0]
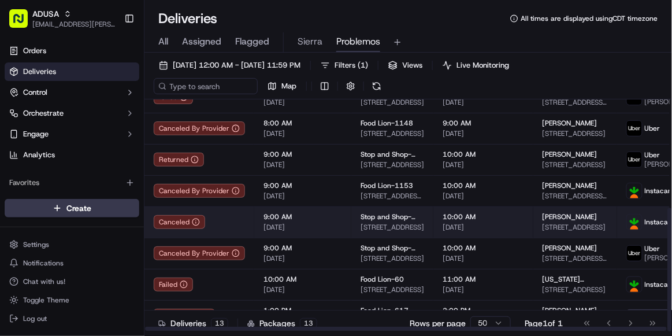
click at [318, 231] on td "9:00 AM [DATE]" at bounding box center [302, 221] width 97 height 31
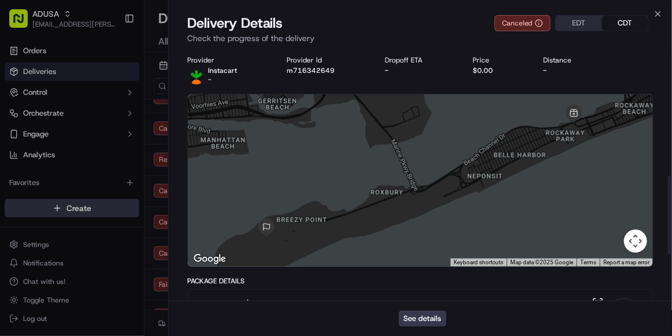
scroll to position [546, 0]
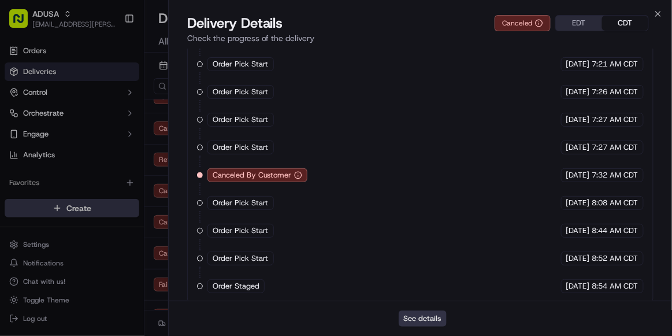
click at [418, 316] on button "See details" at bounding box center [423, 318] width 48 height 16
